Goal: Task Accomplishment & Management: Complete application form

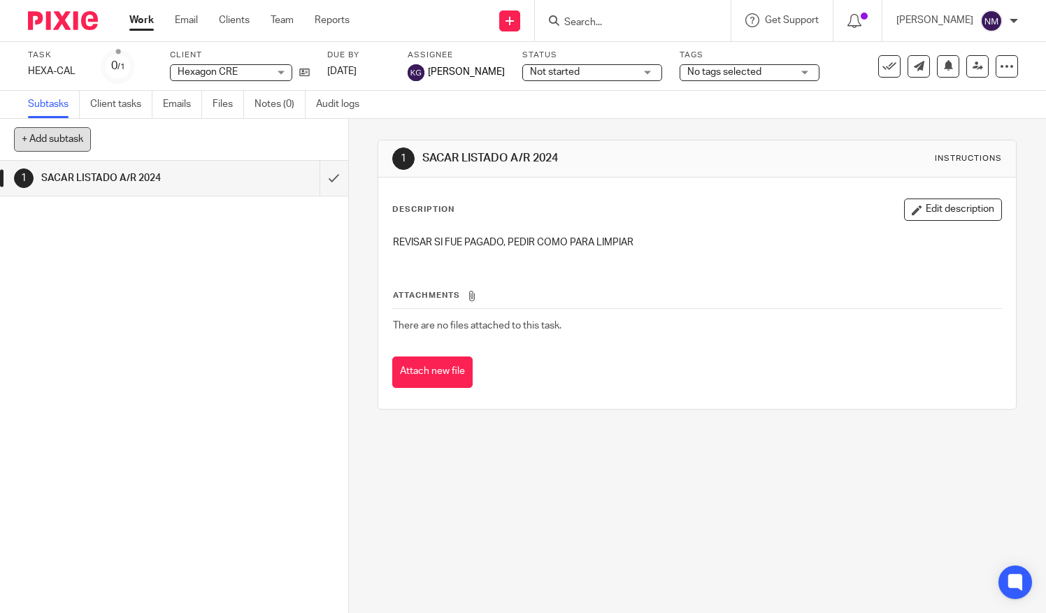
click at [71, 141] on button "+ Add subtask" at bounding box center [52, 139] width 77 height 24
type input "A"
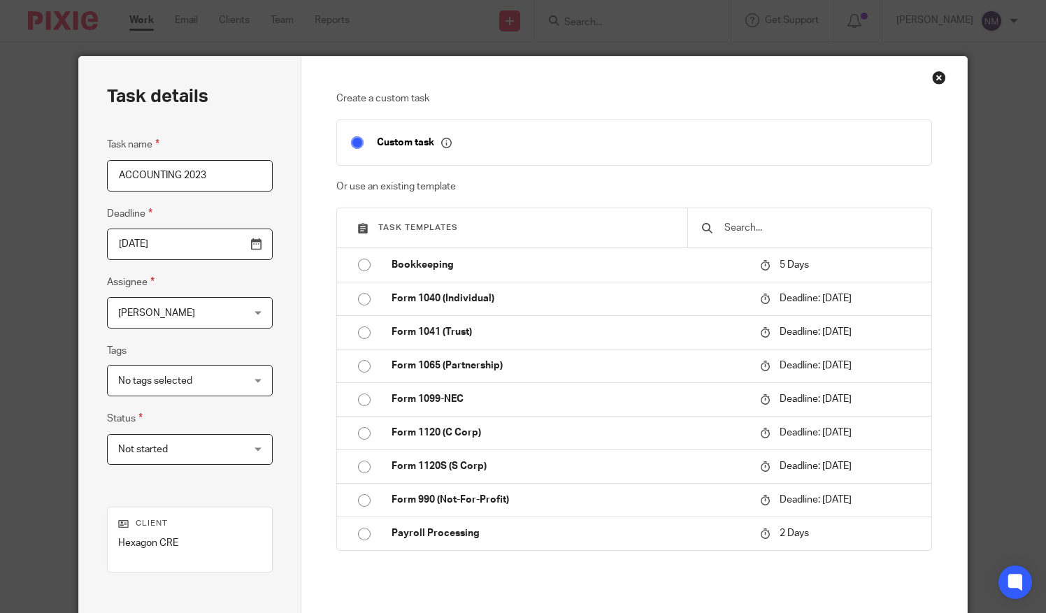
type input "ACCOUNTING 2023"
click at [250, 312] on div "Nancy Machado Nancy Machado" at bounding box center [189, 312] width 165 height 31
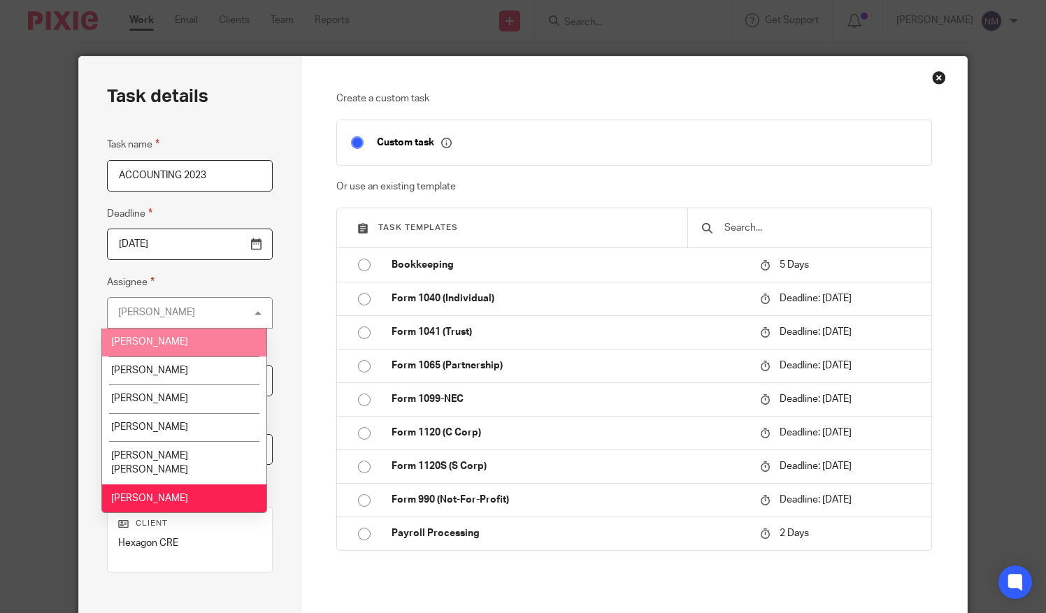
scroll to position [115, 0]
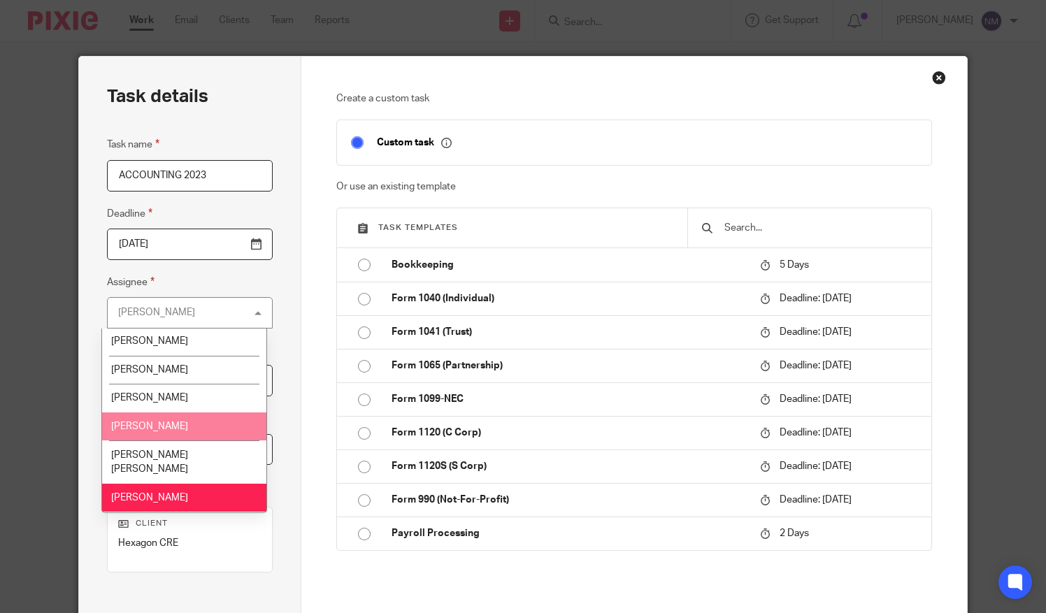
click at [189, 430] on li "[PERSON_NAME]" at bounding box center [184, 427] width 164 height 29
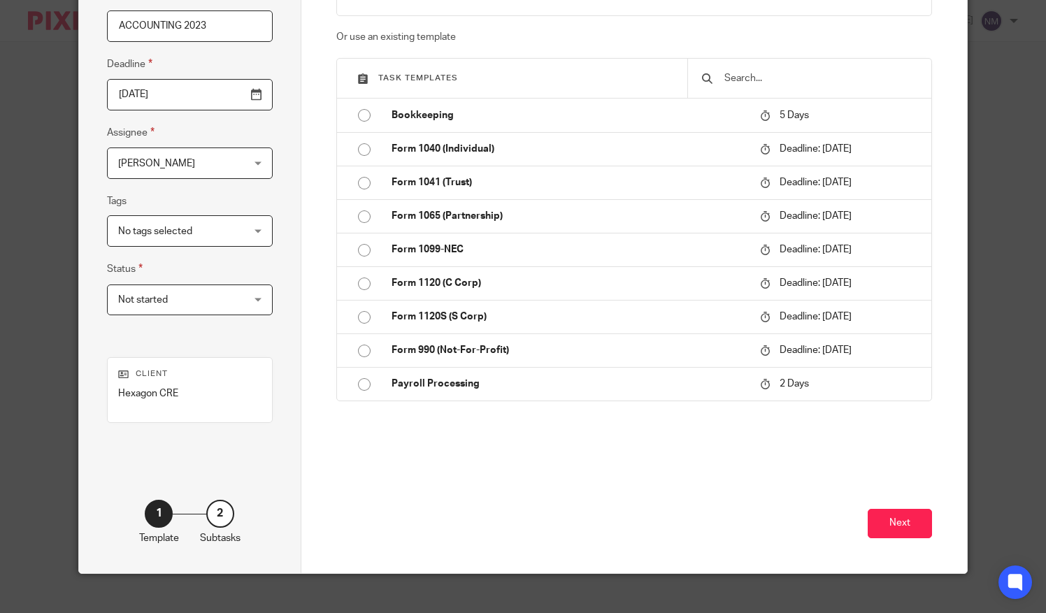
scroll to position [151, 0]
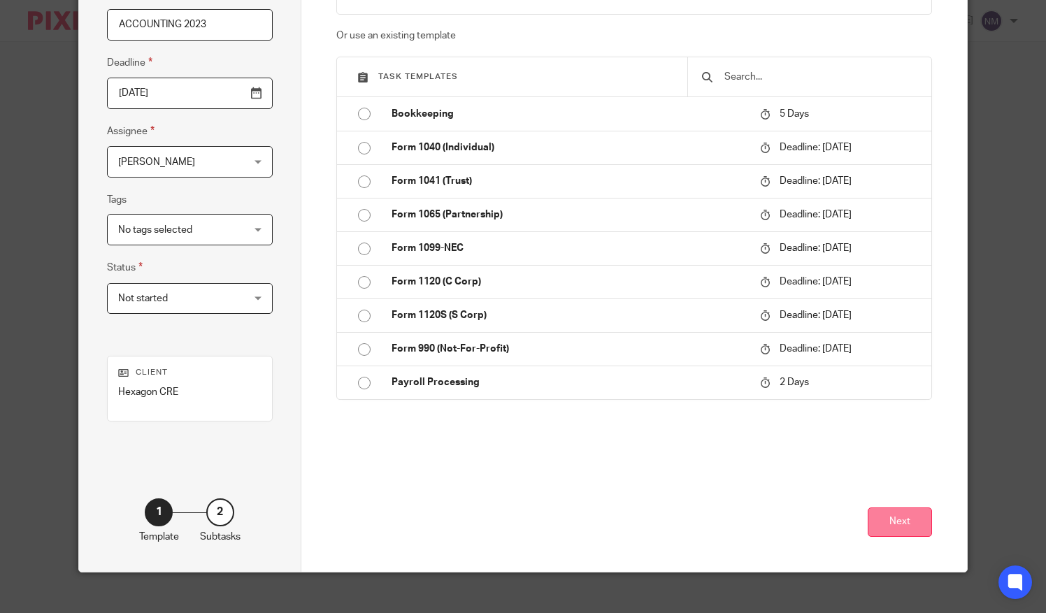
click at [905, 527] on button "Next" at bounding box center [900, 523] width 64 height 30
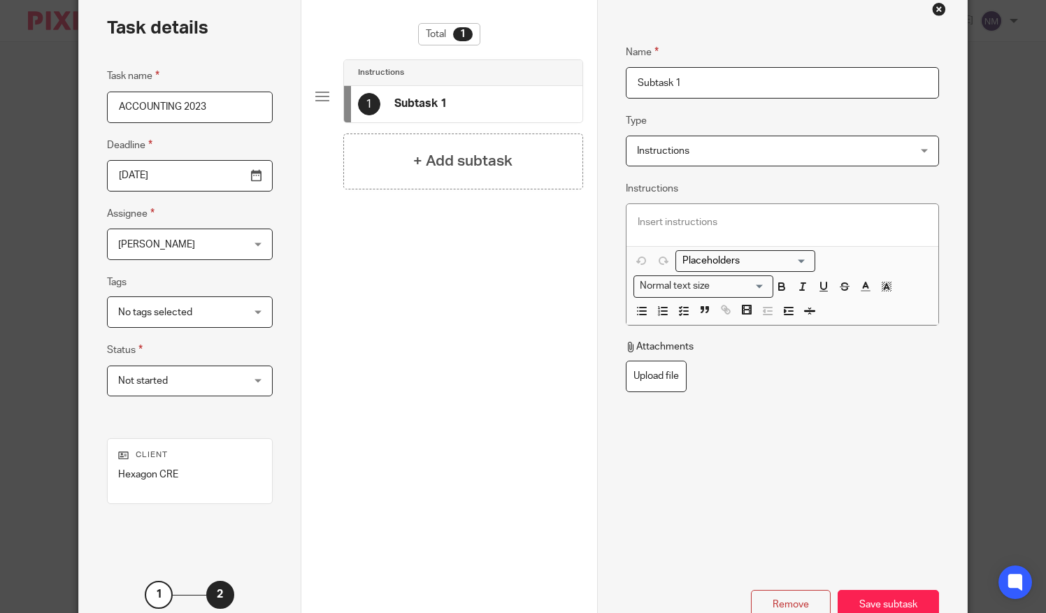
scroll to position [66, 0]
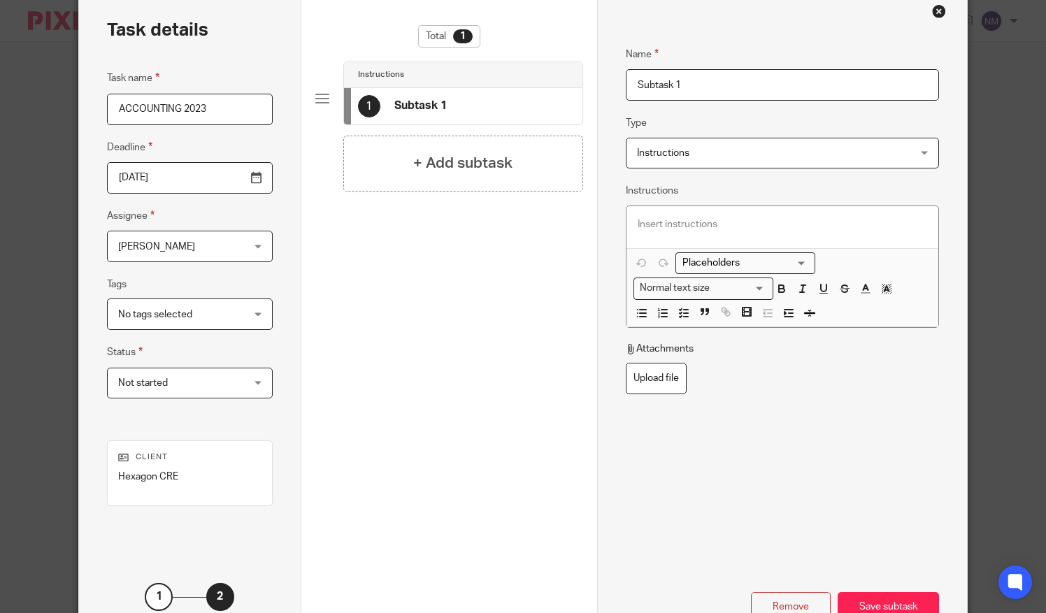
click at [685, 81] on input "Subtask 1" at bounding box center [782, 84] width 313 height 31
type input "S"
type input "Accounting"
click at [687, 217] on p at bounding box center [782, 224] width 289 height 14
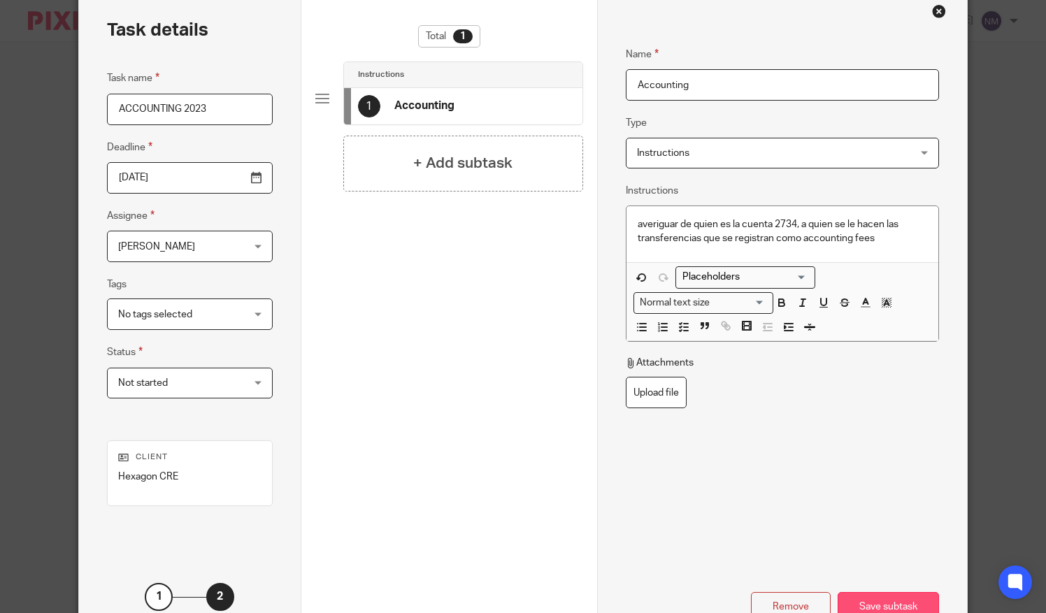
click at [889, 603] on div "Save subtask" at bounding box center [888, 607] width 101 height 30
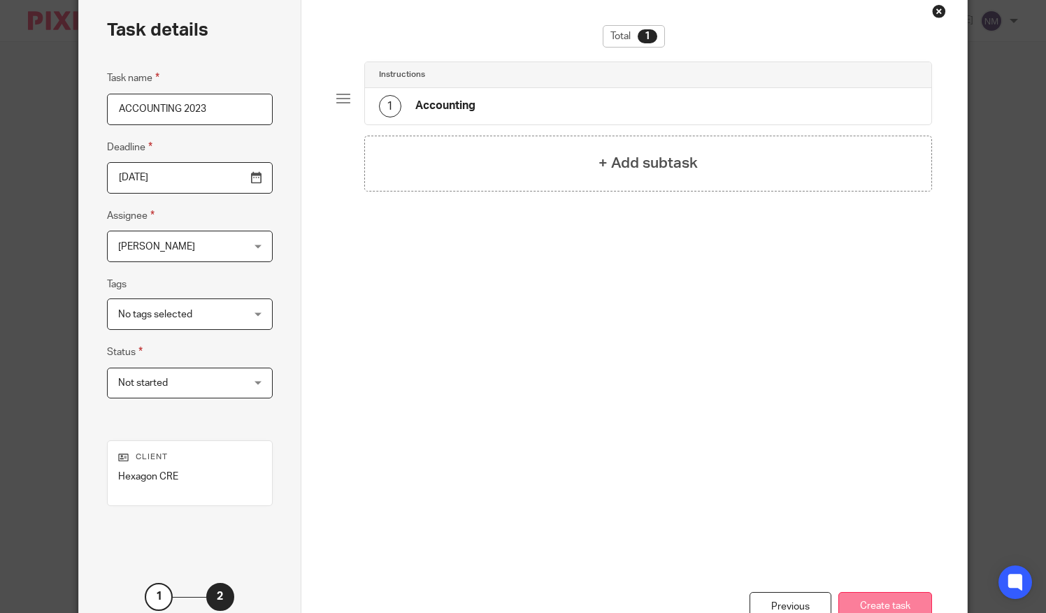
click at [894, 601] on button "Create task" at bounding box center [885, 607] width 94 height 30
